Goal: Find specific page/section: Find specific page/section

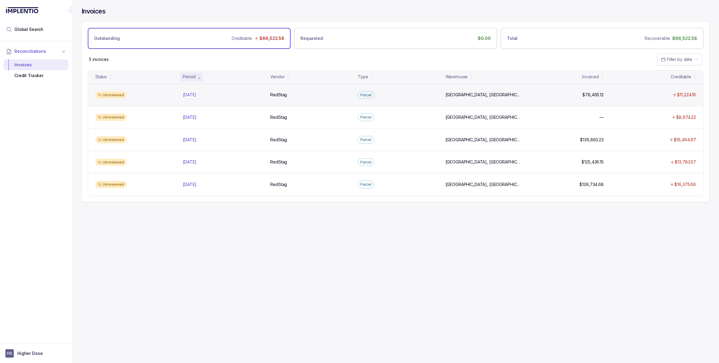
click at [195, 97] on p "[DATE]" at bounding box center [189, 94] width 17 height 7
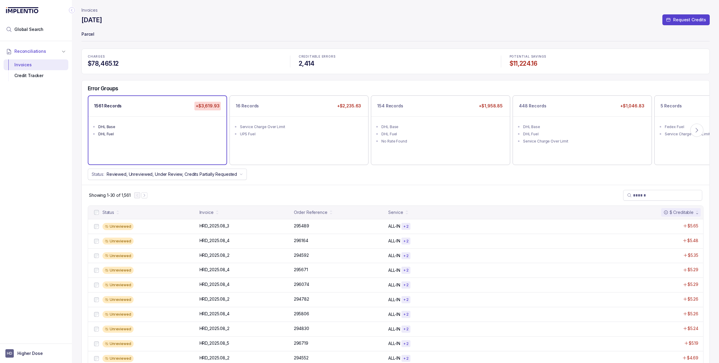
click at [91, 10] on p "Invoices" at bounding box center [90, 10] width 16 height 6
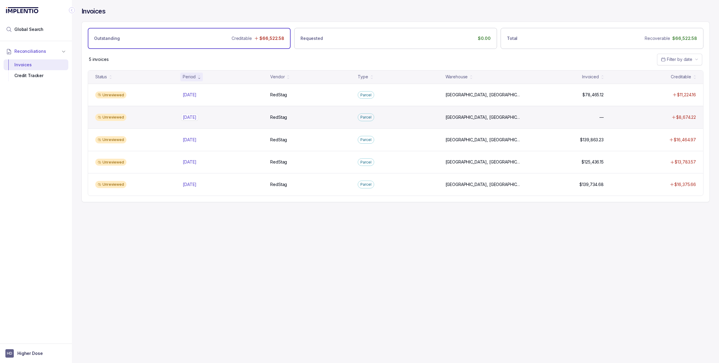
click at [192, 117] on p "[DATE]" at bounding box center [189, 117] width 17 height 7
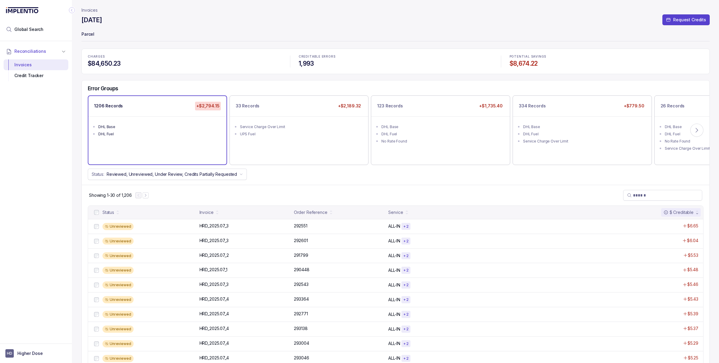
click at [91, 5] on header "Invoices [DATE] Request Credits Parcel" at bounding box center [396, 24] width 629 height 49
click at [89, 7] on p "Invoices" at bounding box center [90, 10] width 16 height 6
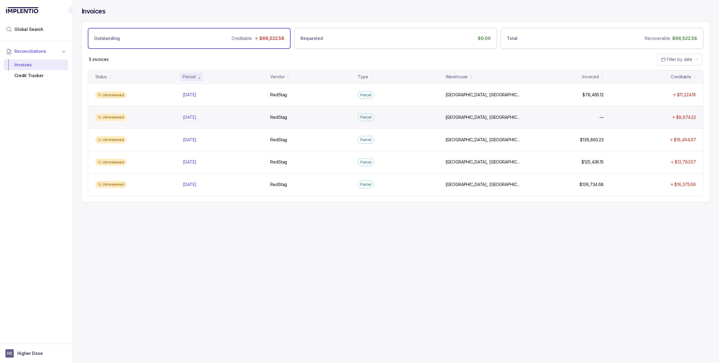
click at [189, 116] on p "[DATE]" at bounding box center [189, 117] width 17 height 7
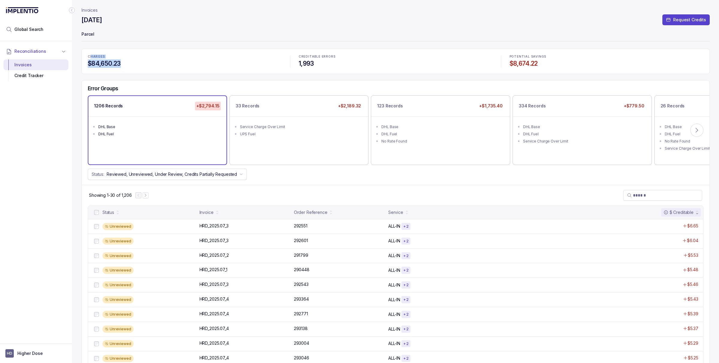
drag, startPoint x: 126, startPoint y: 65, endPoint x: 92, endPoint y: 58, distance: 34.6
click at [92, 58] on div "CHARGES $84,650.23" at bounding box center [184, 61] width 201 height 20
click at [134, 59] on div "CHARGES $84,650.23" at bounding box center [184, 61] width 201 height 20
click at [91, 9] on p "Invoices" at bounding box center [90, 10] width 16 height 6
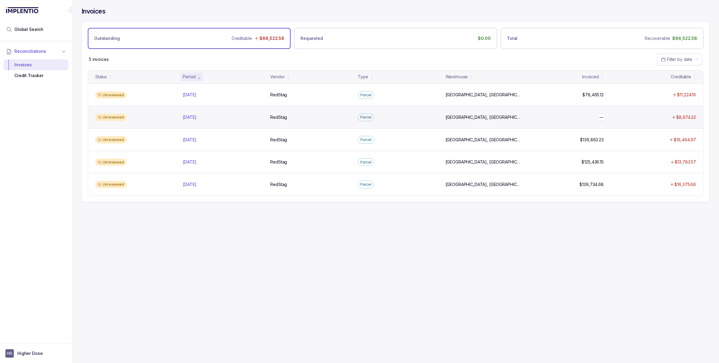
click at [598, 118] on p "—" at bounding box center [601, 117] width 7 height 7
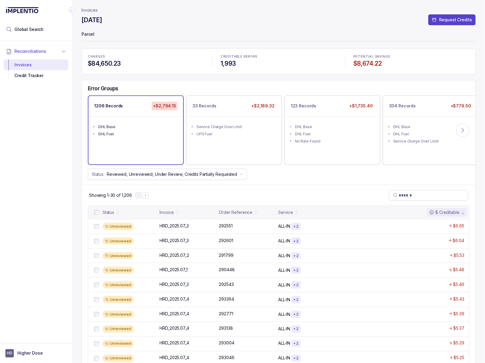
click at [90, 13] on p "Invoices" at bounding box center [90, 10] width 16 height 6
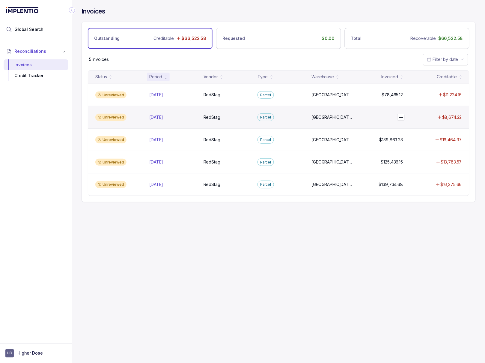
click at [401, 118] on p "—" at bounding box center [400, 117] width 7 height 7
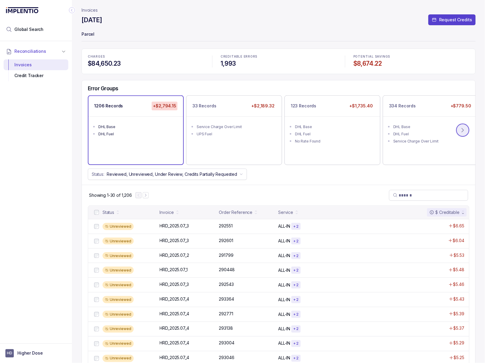
click at [464, 130] on icon at bounding box center [463, 130] width 6 height 6
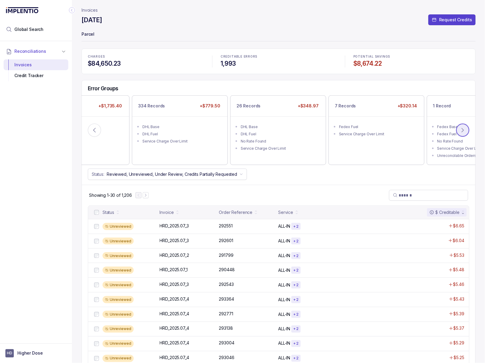
click at [465, 130] on icon at bounding box center [463, 130] width 6 height 6
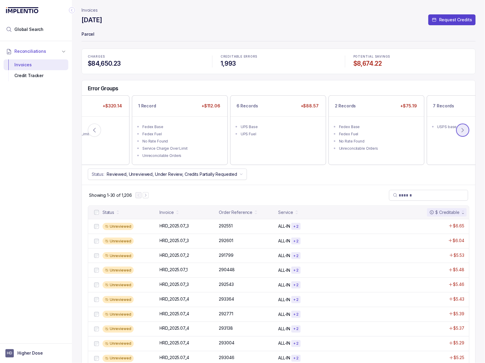
click at [465, 130] on icon at bounding box center [463, 130] width 6 height 6
click at [94, 128] on icon at bounding box center [94, 130] width 6 height 6
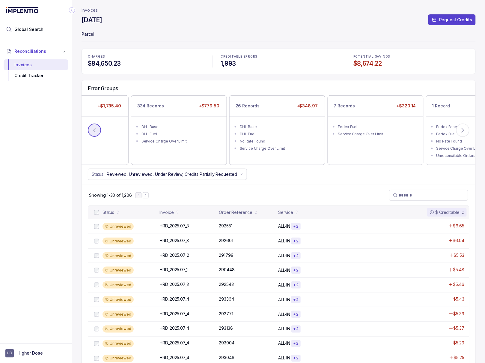
click at [94, 128] on icon at bounding box center [94, 130] width 6 height 6
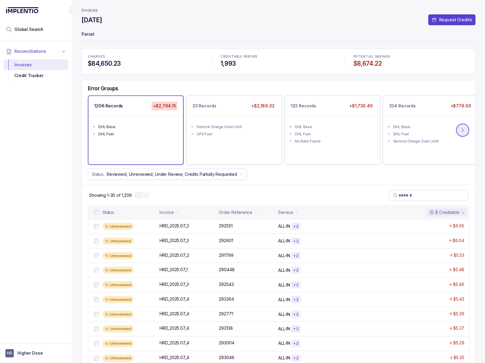
click at [464, 130] on icon at bounding box center [463, 130] width 6 height 6
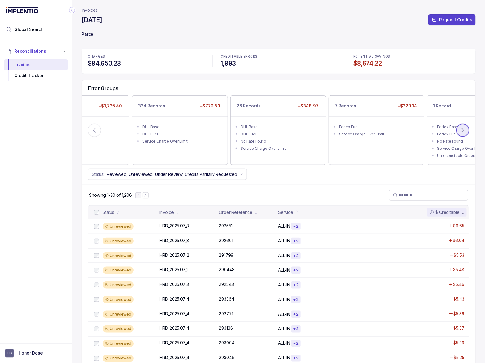
click at [465, 130] on icon at bounding box center [463, 130] width 6 height 6
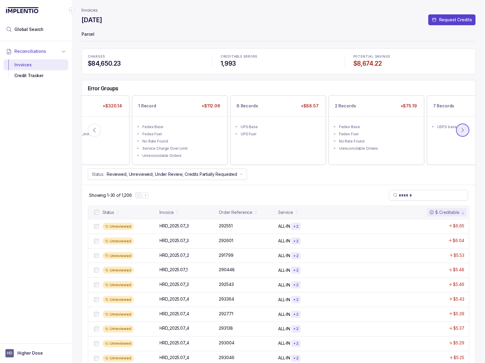
click at [465, 130] on icon at bounding box center [463, 130] width 6 height 6
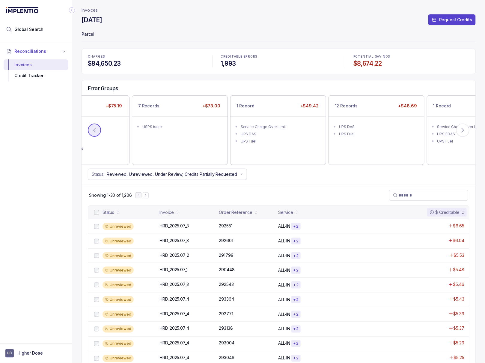
click at [94, 130] on icon at bounding box center [95, 130] width 2 height 4
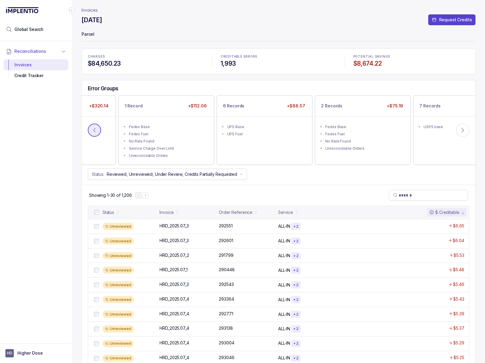
click at [94, 130] on icon at bounding box center [95, 130] width 2 height 4
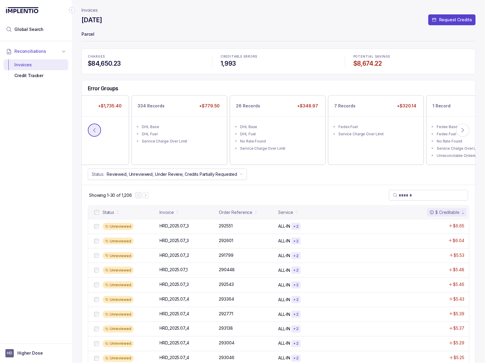
click at [94, 130] on icon at bounding box center [95, 130] width 2 height 4
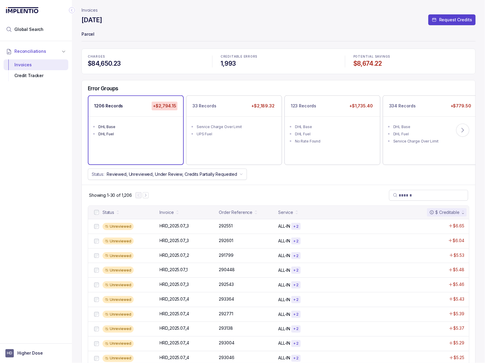
click at [87, 11] on p "Invoices" at bounding box center [90, 10] width 16 height 6
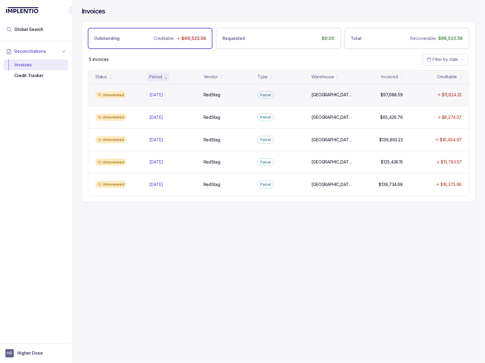
click at [162, 98] on p "[DATE]" at bounding box center [156, 94] width 17 height 7
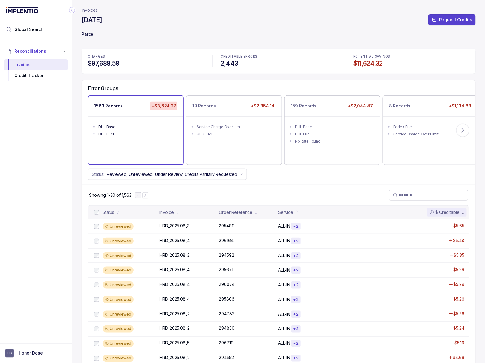
click at [92, 8] on p "Invoices" at bounding box center [90, 10] width 16 height 6
